Goal: Task Accomplishment & Management: Use online tool/utility

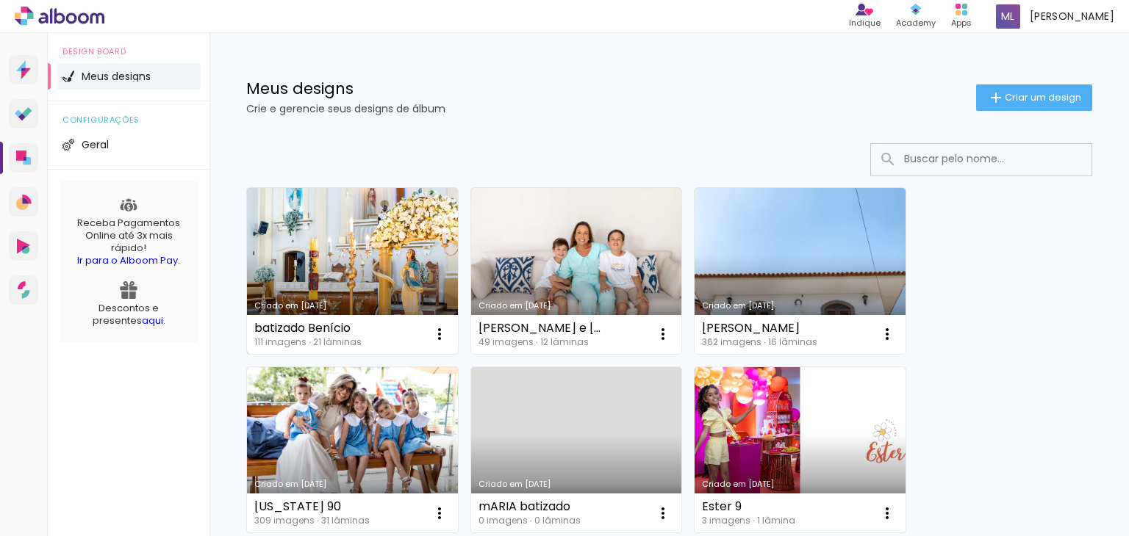
click at [390, 225] on link "Criado em 21/08/25" at bounding box center [352, 271] width 211 height 166
